Goal: Task Accomplishment & Management: Use online tool/utility

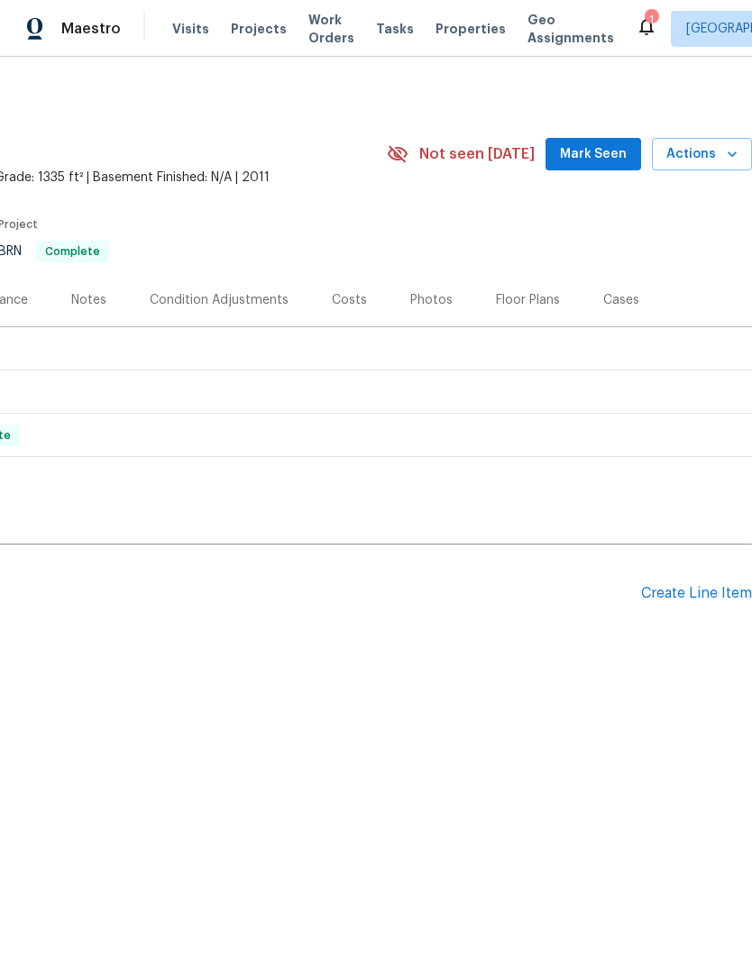
scroll to position [0, 267]
click at [685, 593] on div "Create Line Item" at bounding box center [696, 593] width 111 height 17
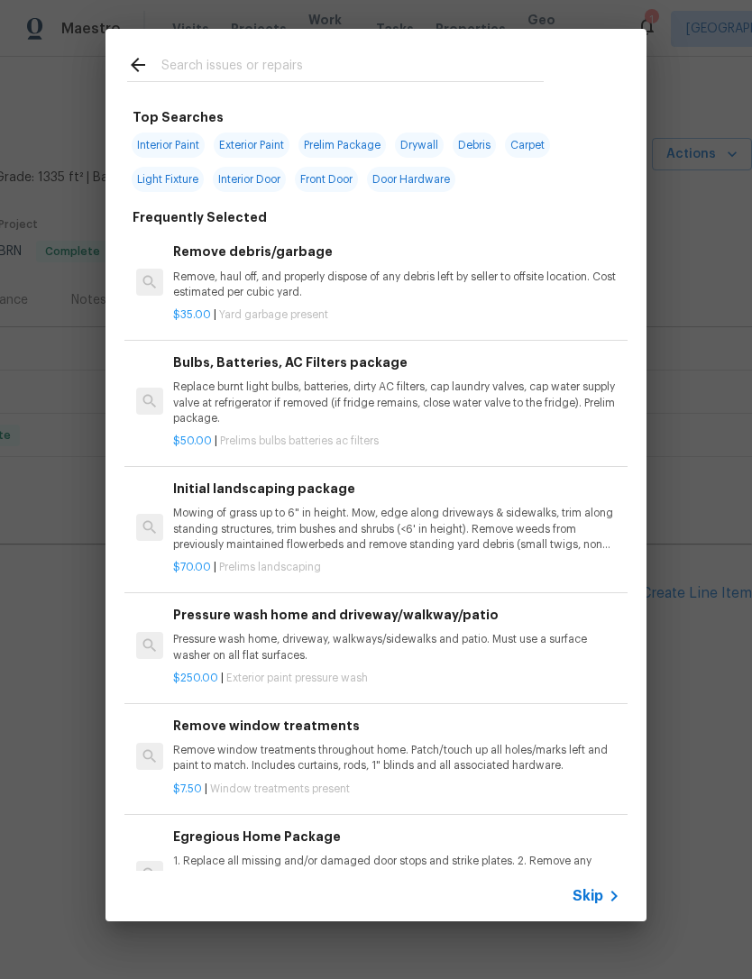
click at [437, 292] on p "Remove, haul off, and properly dispose of any debris left by seller to offsite …" at bounding box center [396, 285] width 447 height 31
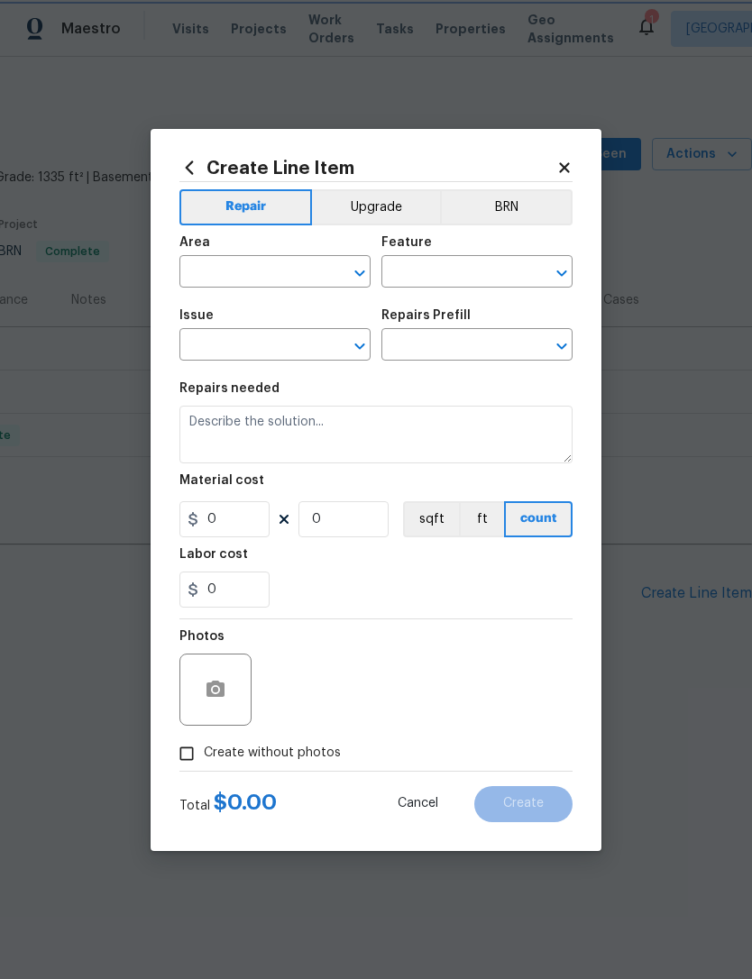
type input "Debris/garbage on site"
type input "Remove debris/garbage $35.00"
type textarea "Remove, haul off, and properly dispose of any debris left by seller to offsite …"
type input "35"
type input "1"
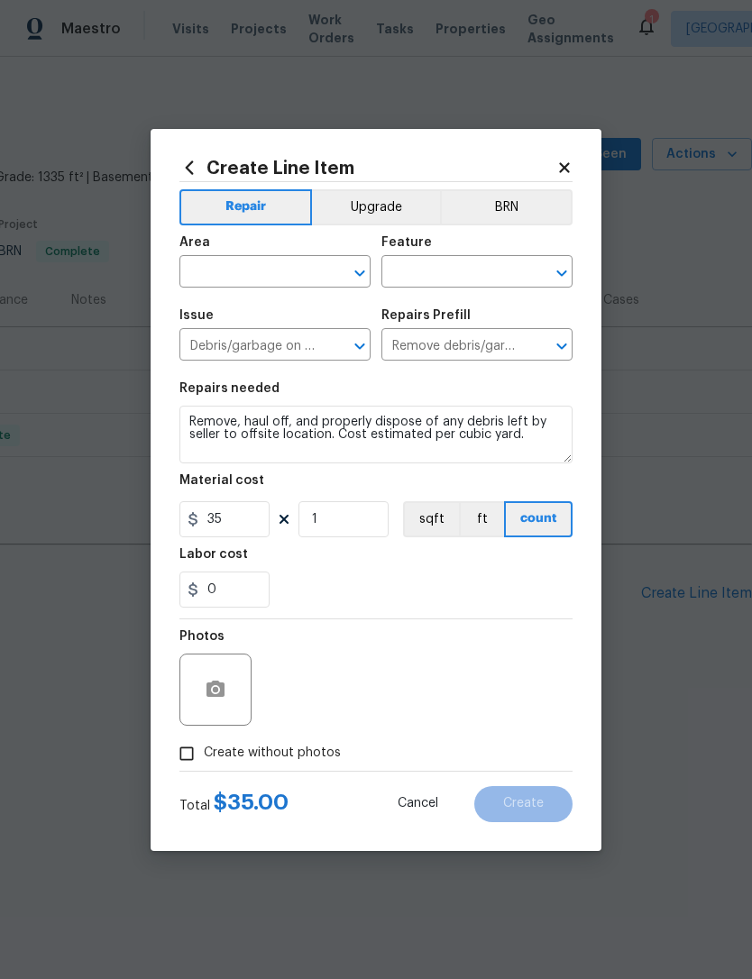
click at [263, 277] on input "text" at bounding box center [249, 274] width 141 height 28
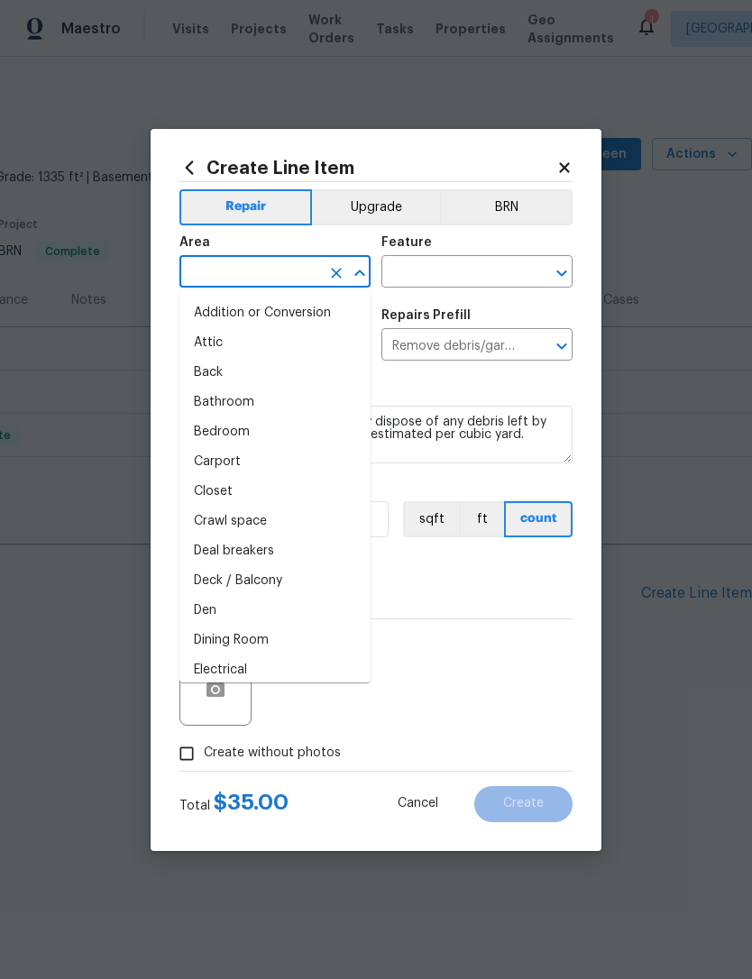
click at [232, 381] on li "Back" at bounding box center [274, 373] width 191 height 30
type input "Back"
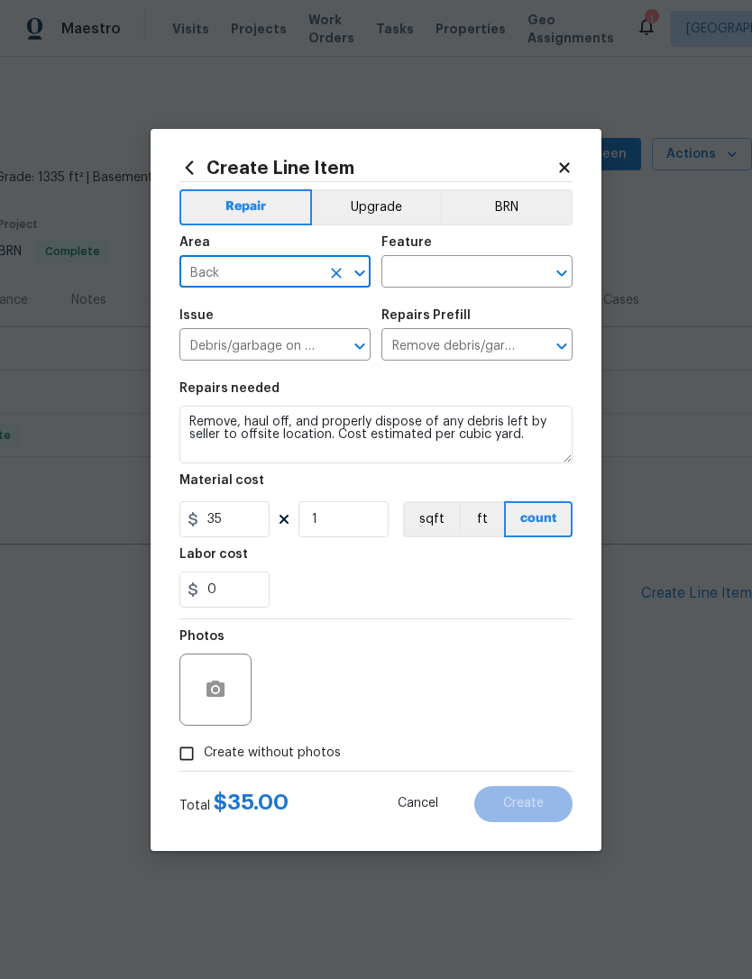
click at [481, 270] on input "text" at bounding box center [452, 274] width 141 height 28
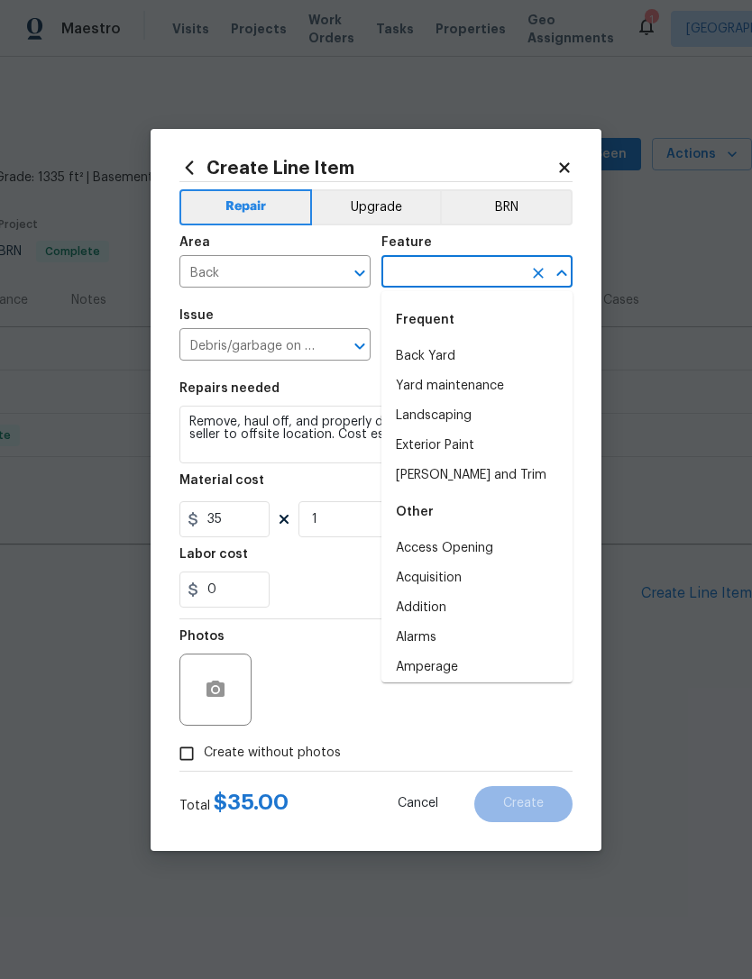
click at [448, 361] on li "Back Yard" at bounding box center [477, 357] width 191 height 30
type input "Back Yard"
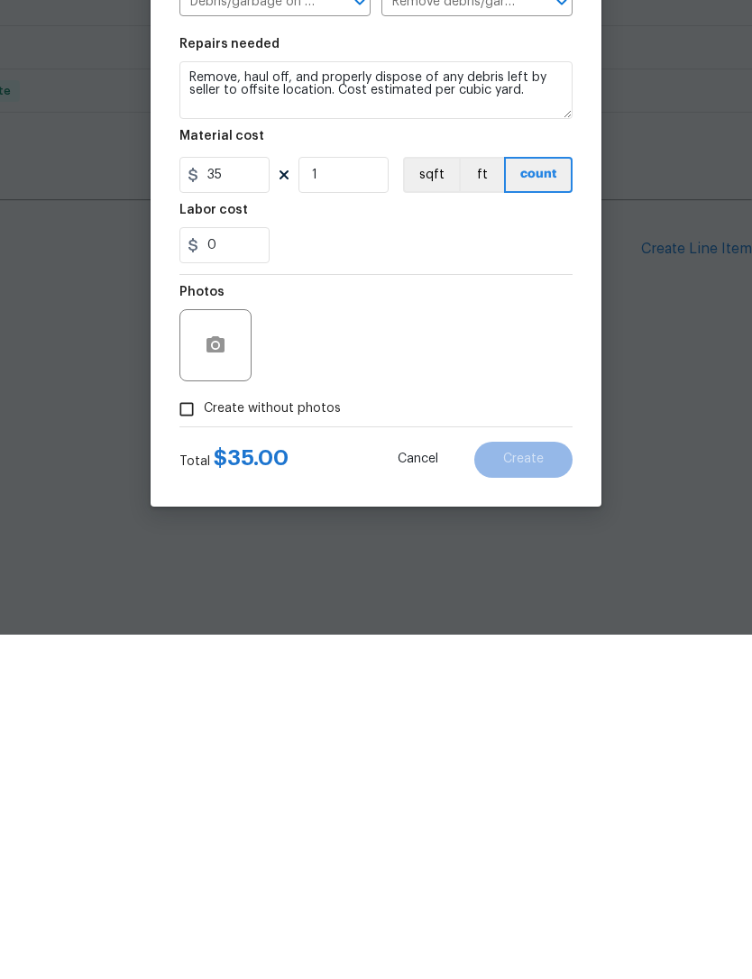
click at [178, 737] on input "Create without photos" at bounding box center [187, 754] width 34 height 34
checkbox input "true"
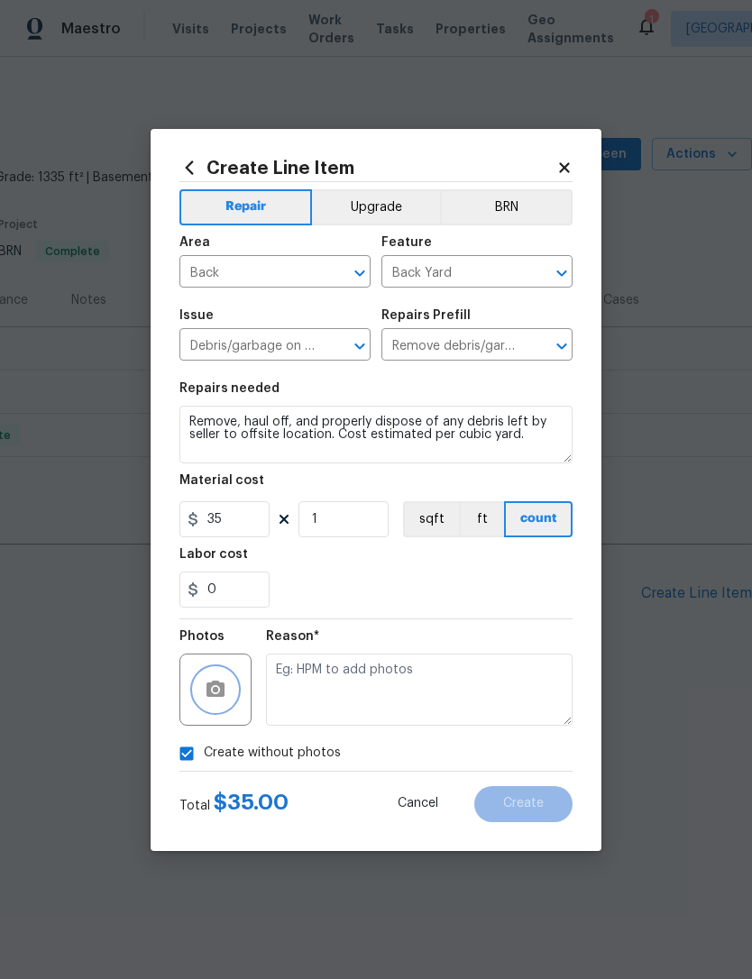
click at [233, 677] on button "button" at bounding box center [215, 689] width 43 height 43
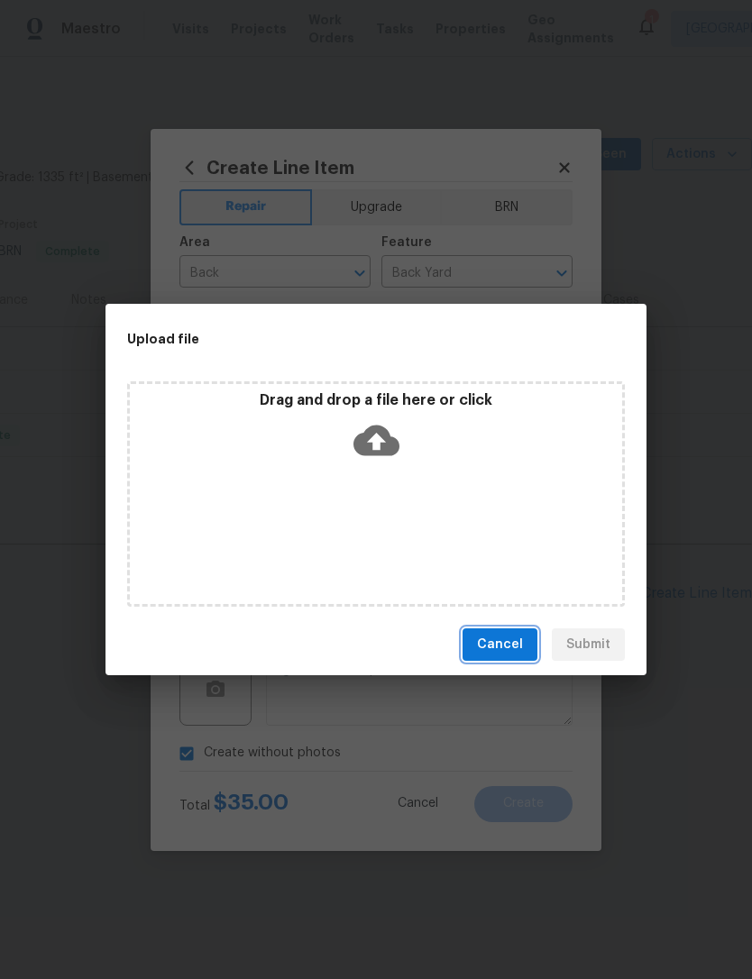
click at [503, 645] on span "Cancel" at bounding box center [500, 645] width 46 height 23
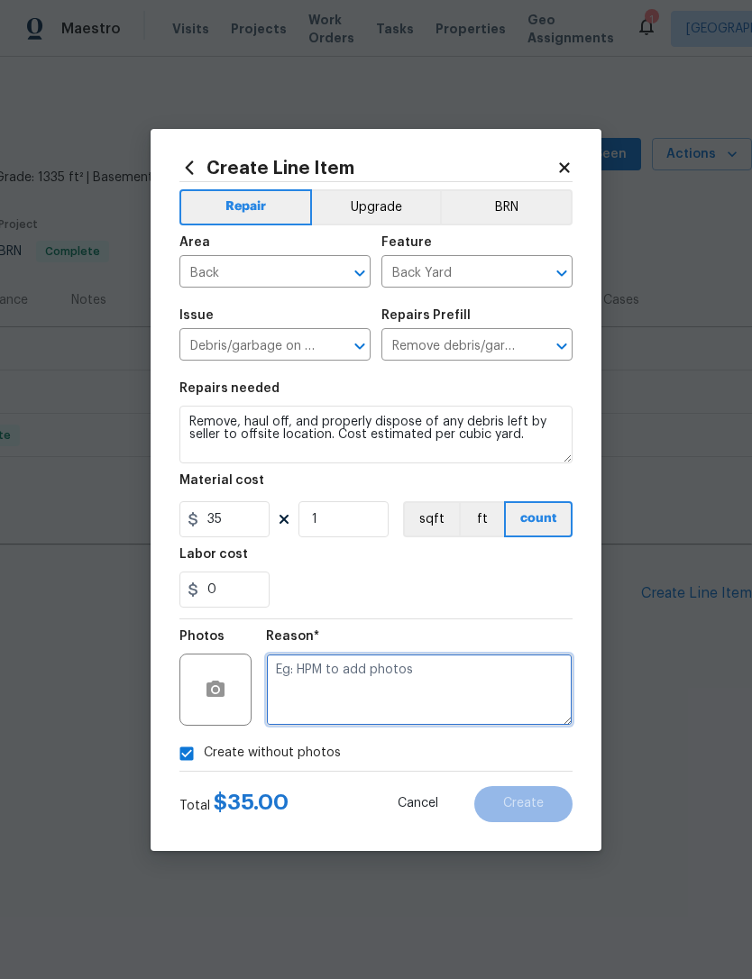
click at [462, 685] on textarea at bounding box center [419, 690] width 307 height 72
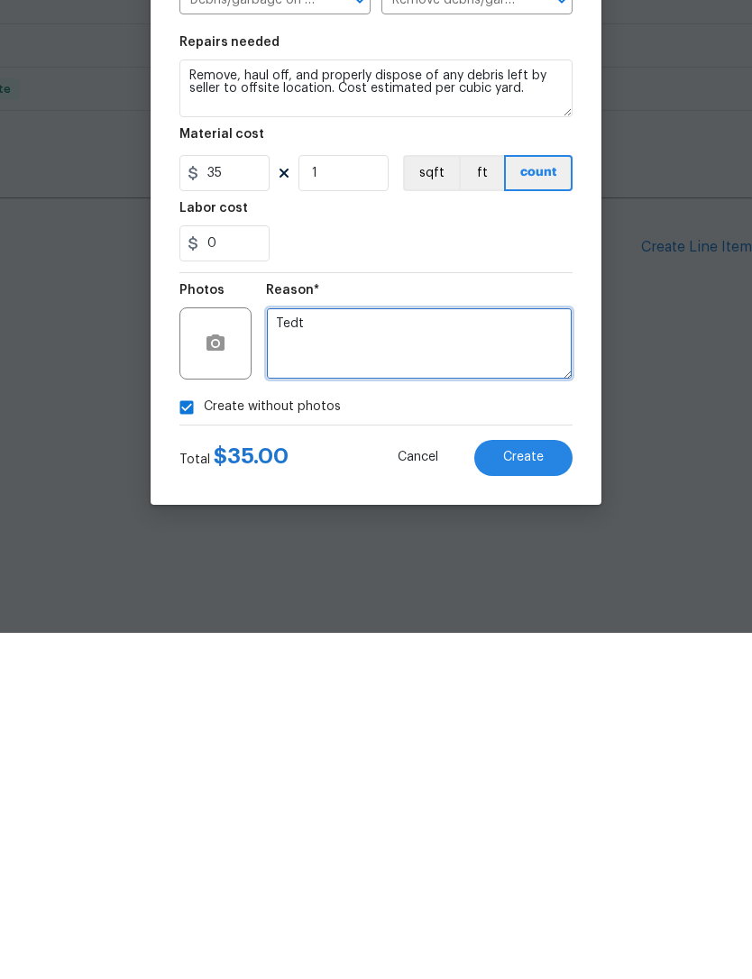
type textarea "Tedt"
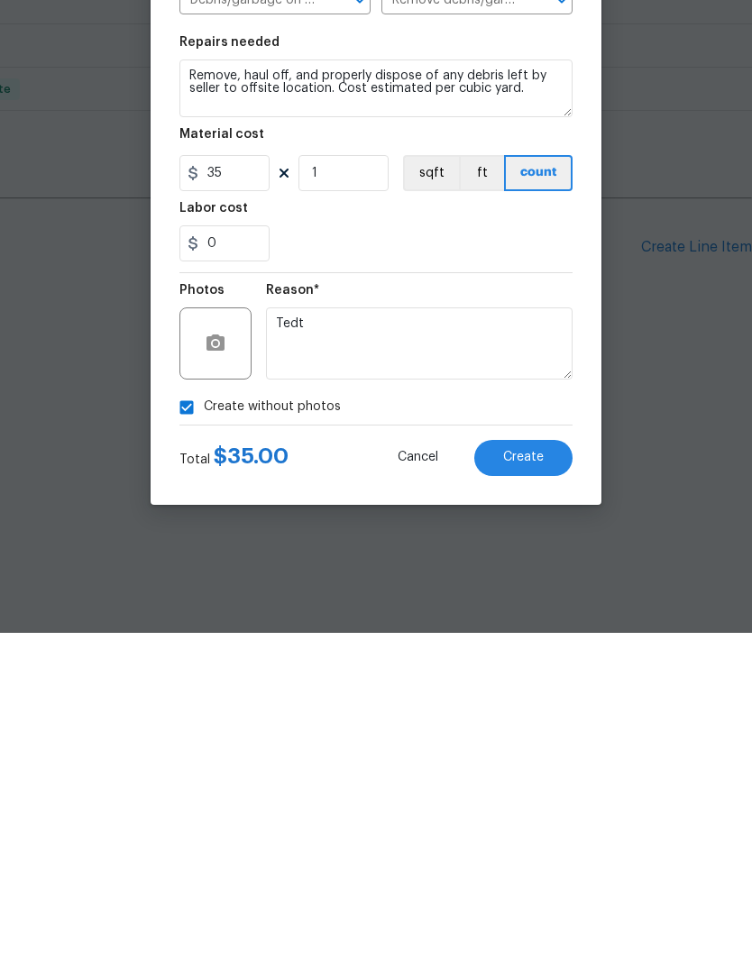
click at [539, 797] on span "Create" at bounding box center [523, 804] width 41 height 14
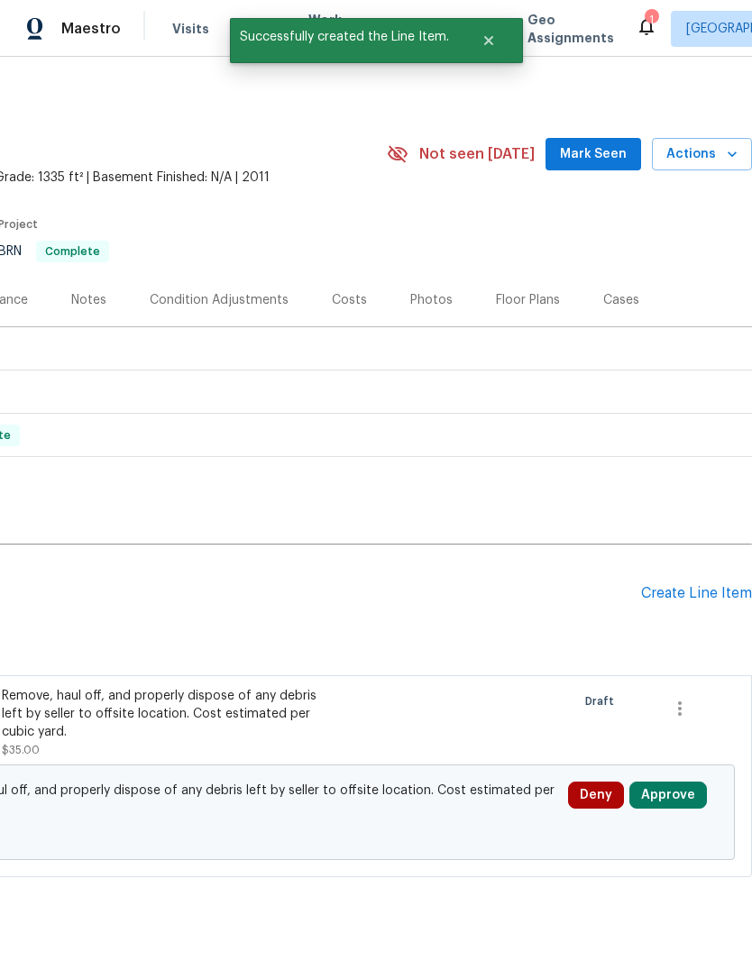
scroll to position [21, 0]
click at [675, 782] on button "Approve" at bounding box center [669, 795] width 78 height 27
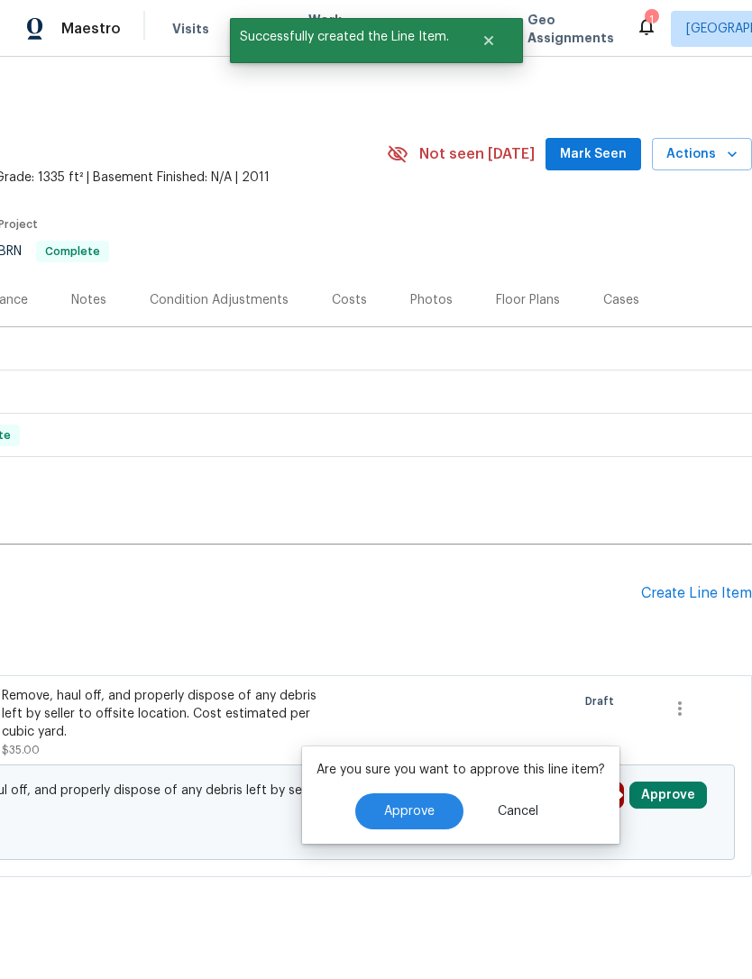
click at [407, 805] on span "Approve" at bounding box center [409, 812] width 51 height 14
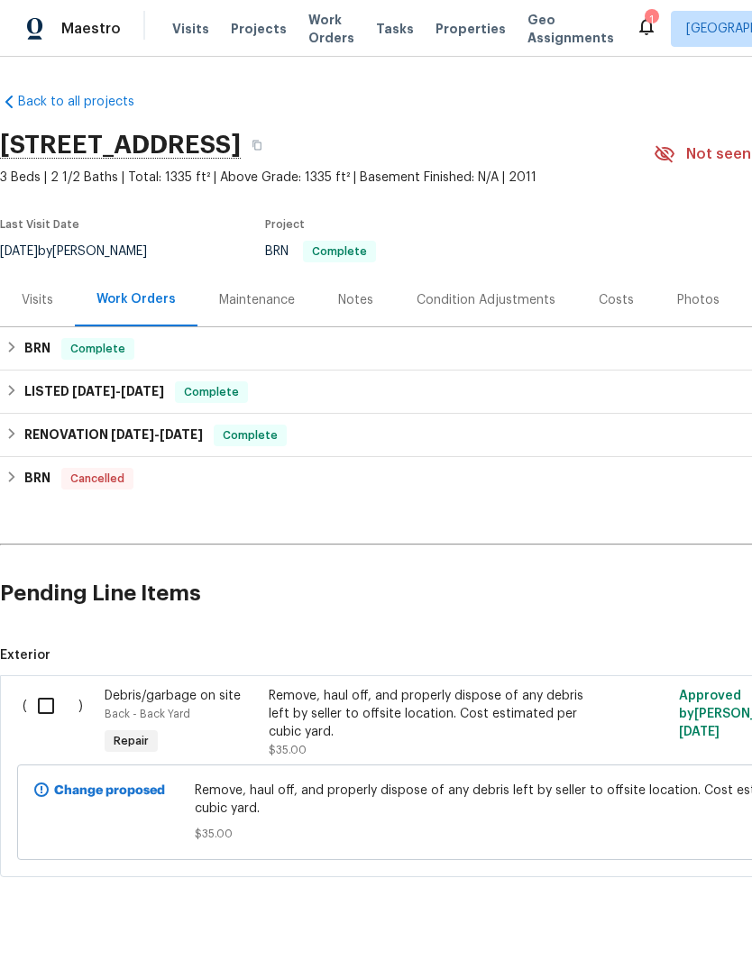
scroll to position [0, 0]
click at [50, 687] on input "checkbox" at bounding box center [52, 706] width 51 height 38
checkbox input "true"
click at [692, 923] on button "Create Work Order" at bounding box center [649, 934] width 149 height 33
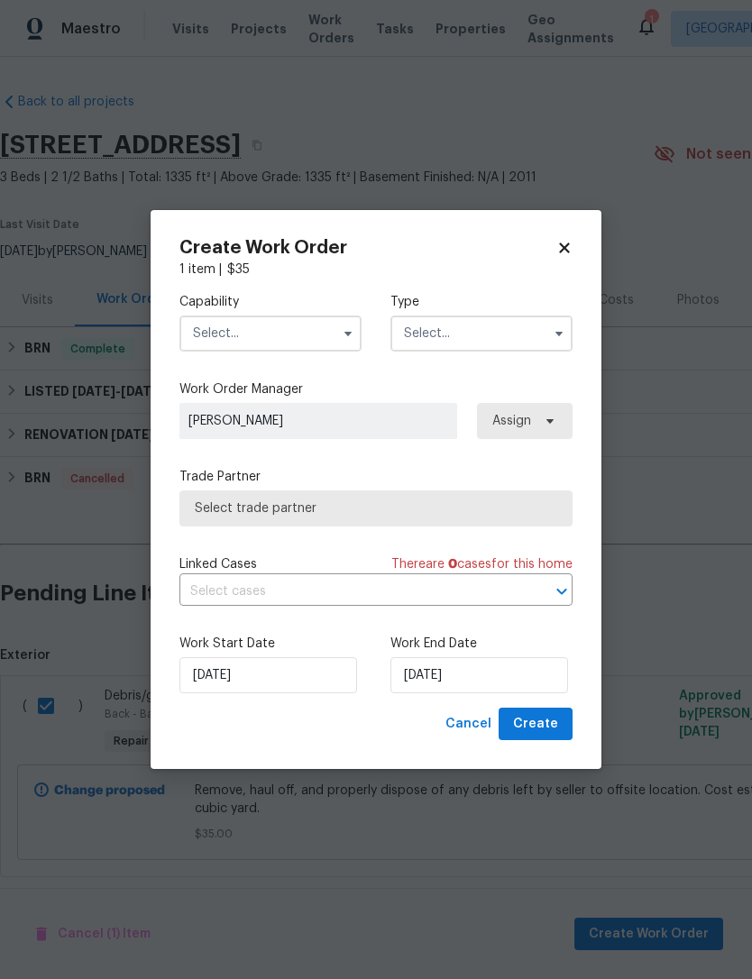
click at [303, 308] on label "Capability" at bounding box center [270, 302] width 182 height 18
click at [268, 336] on input "text" at bounding box center [270, 334] width 182 height 36
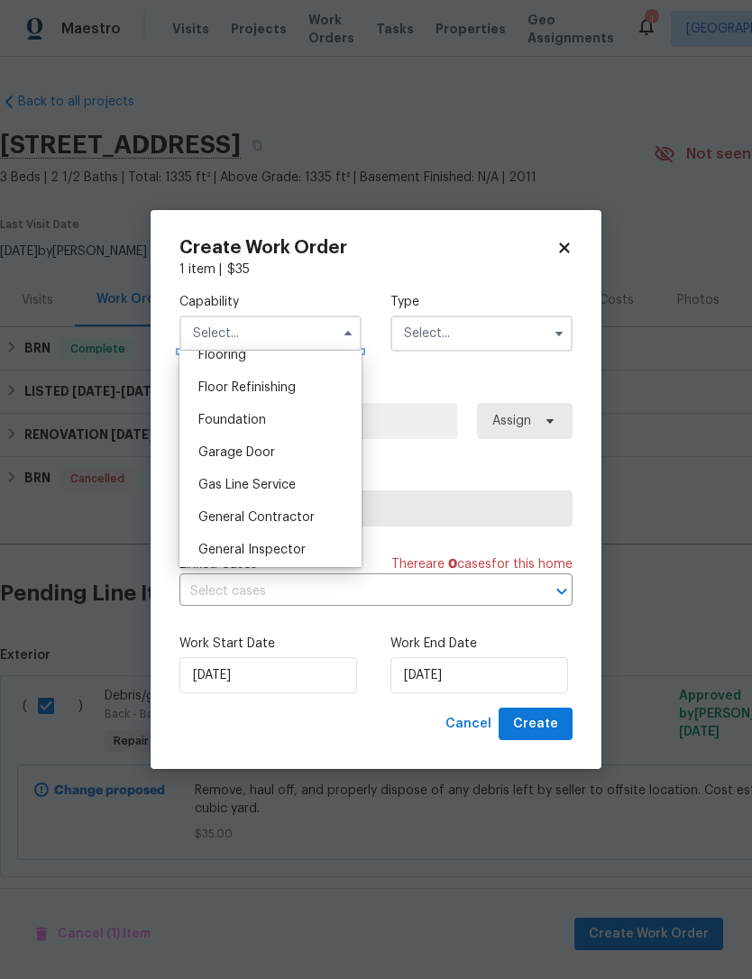
scroll to position [716, 0]
click at [308, 511] on span "General Contractor" at bounding box center [256, 517] width 116 height 13
type input "General Contractor"
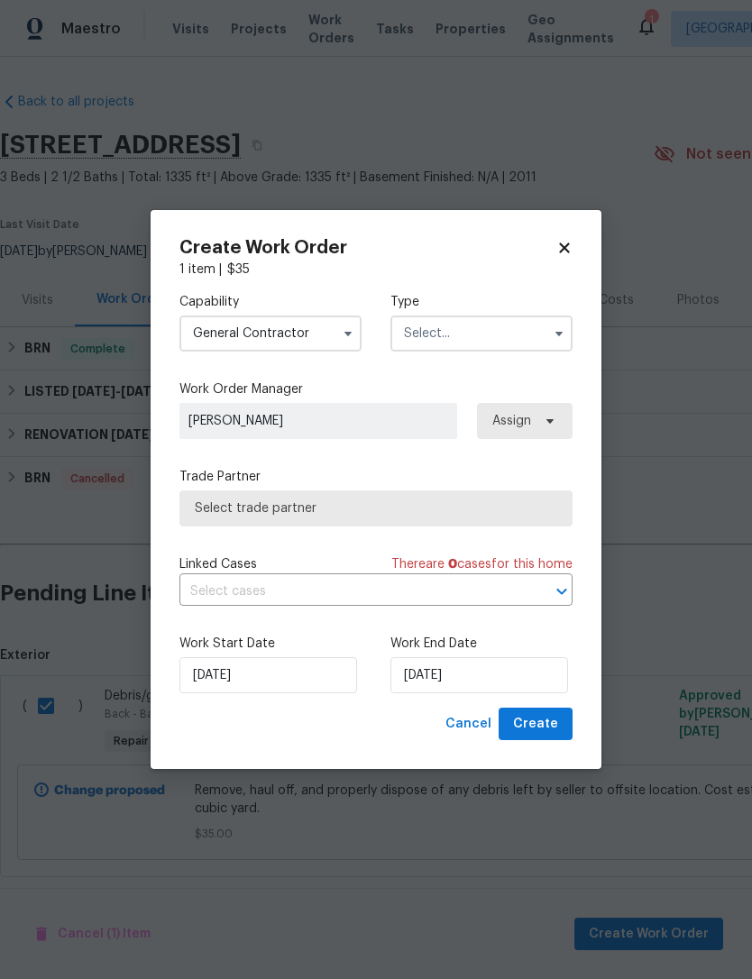
click at [507, 321] on input "text" at bounding box center [482, 334] width 182 height 36
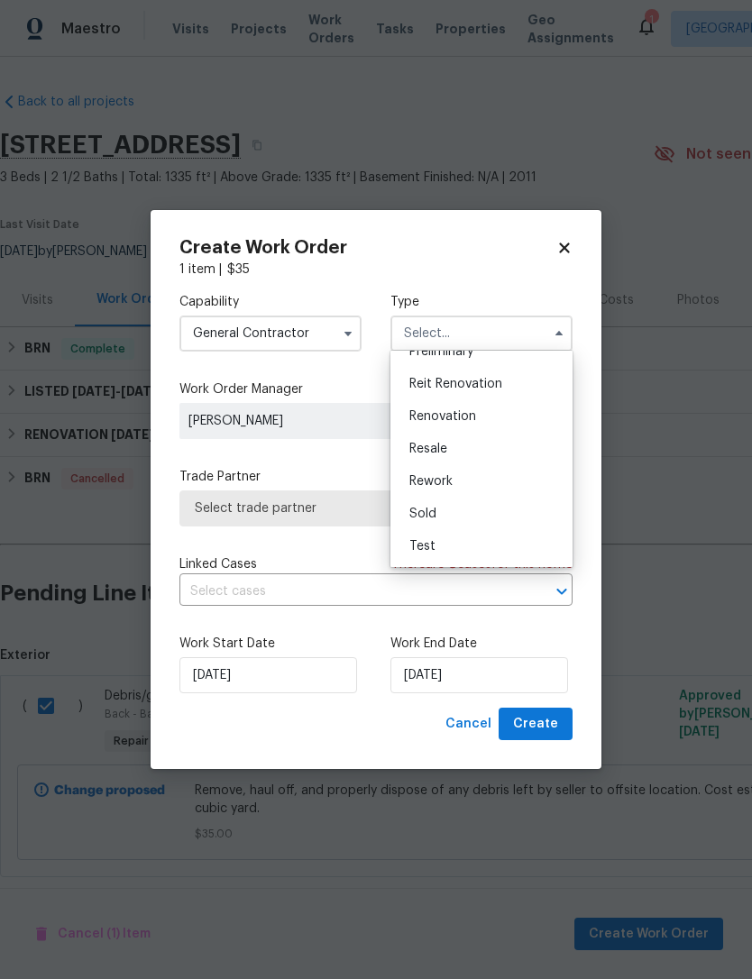
scroll to position [407, 0]
click at [501, 420] on div "Renovation" at bounding box center [481, 419] width 173 height 32
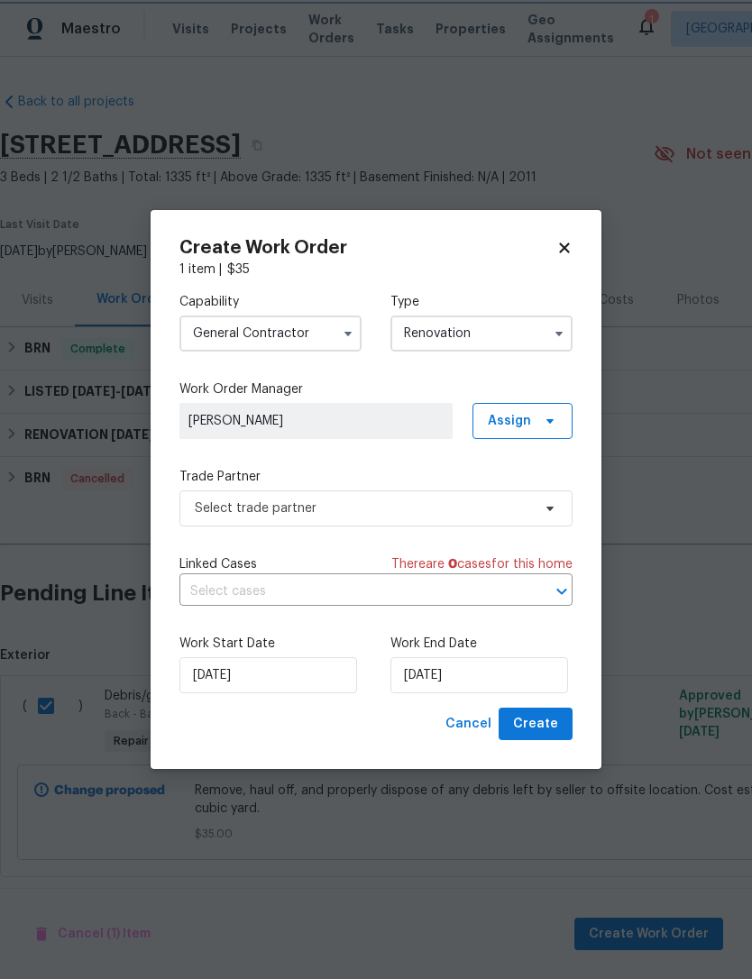
type input "Renovation"
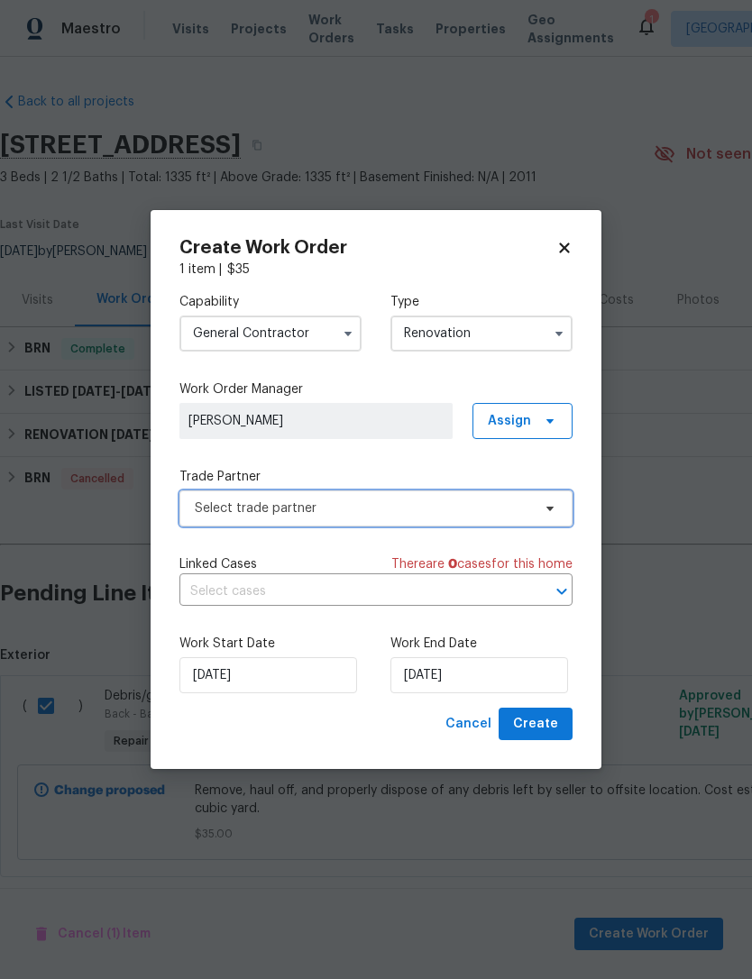
click at [389, 507] on span "Select trade partner" at bounding box center [363, 509] width 336 height 18
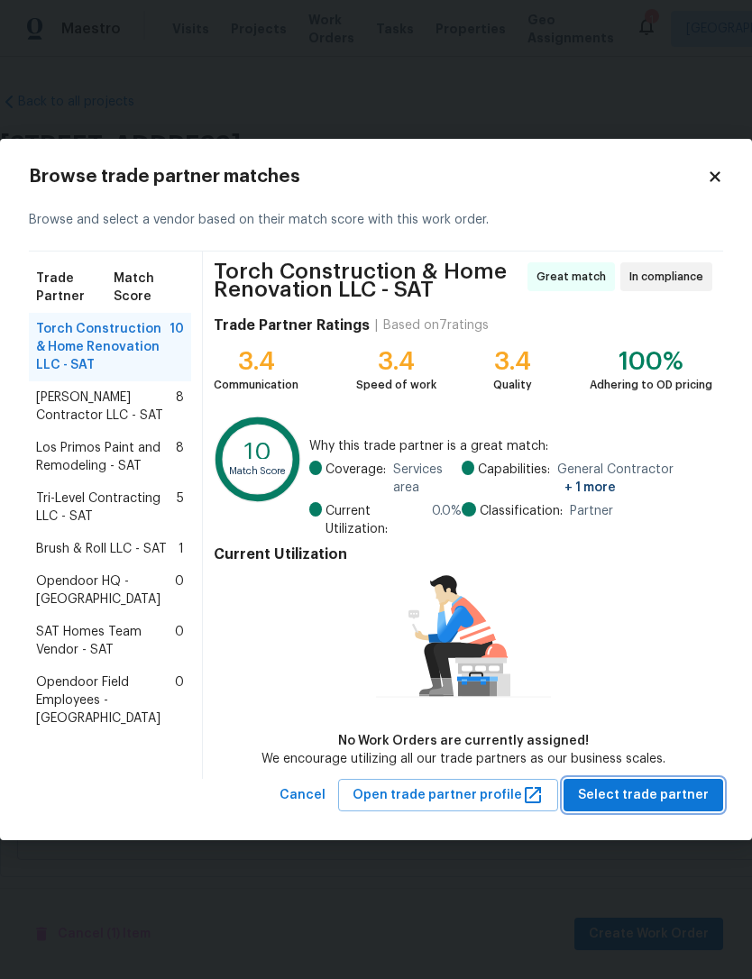
click at [658, 798] on span "Select trade partner" at bounding box center [643, 796] width 131 height 23
